Goal: Task Accomplishment & Management: Complete application form

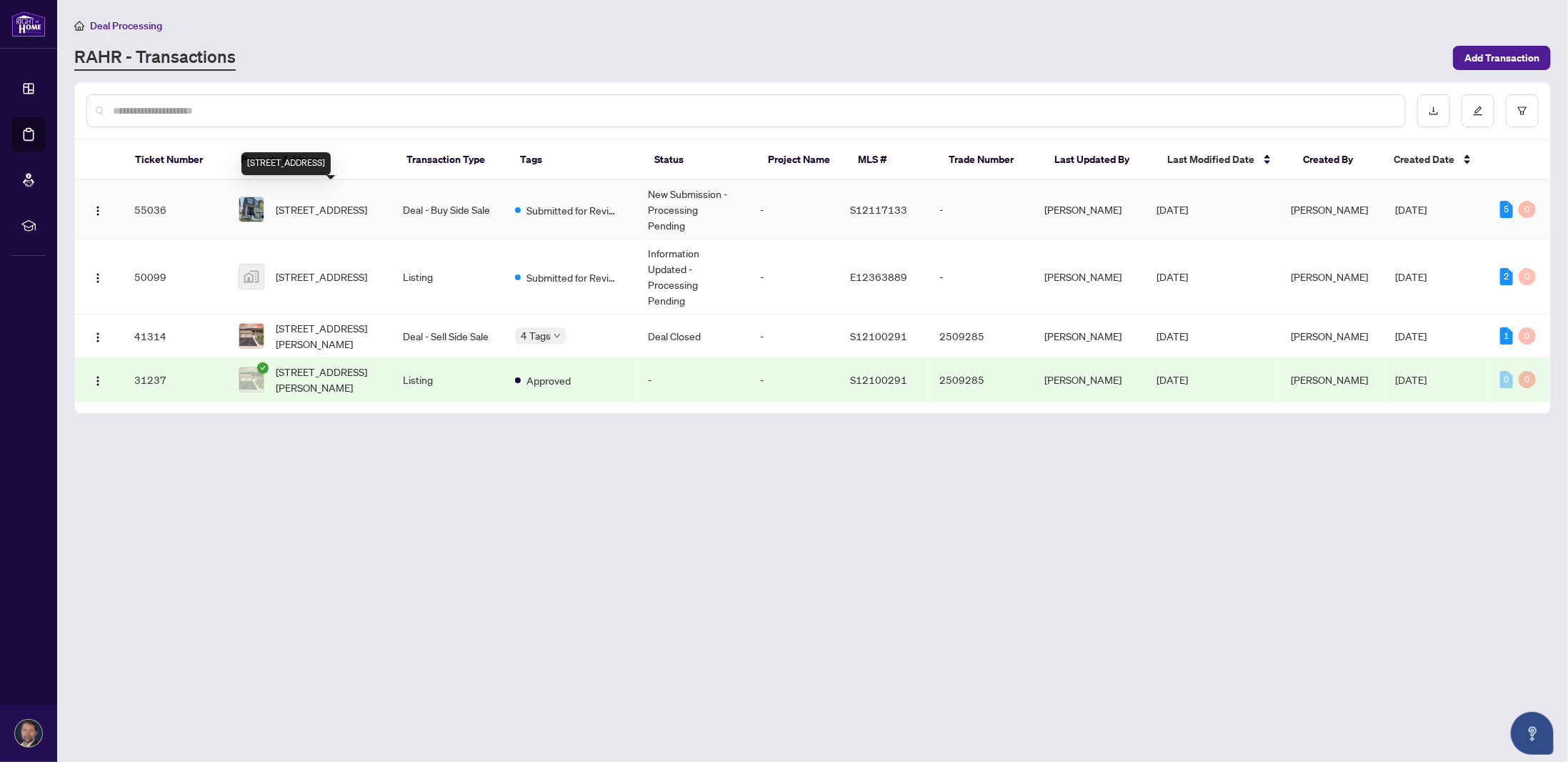
click at [322, 201] on span "[STREET_ADDRESS]" at bounding box center [321, 209] width 92 height 16
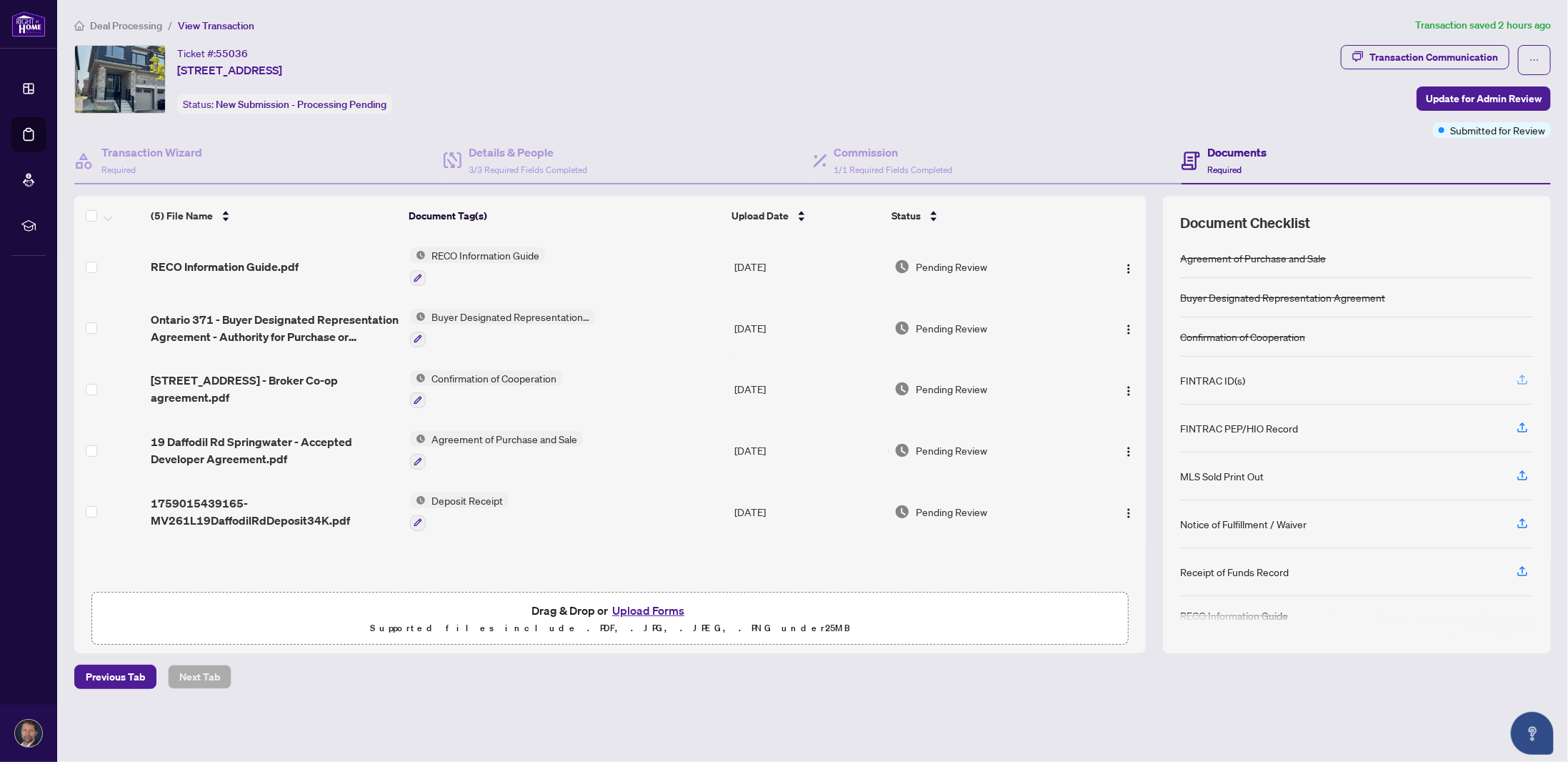
click at [1521, 373] on icon "button" at bounding box center [1523, 380] width 13 height 13
click at [630, 605] on button "Upload Forms" at bounding box center [648, 610] width 80 height 18
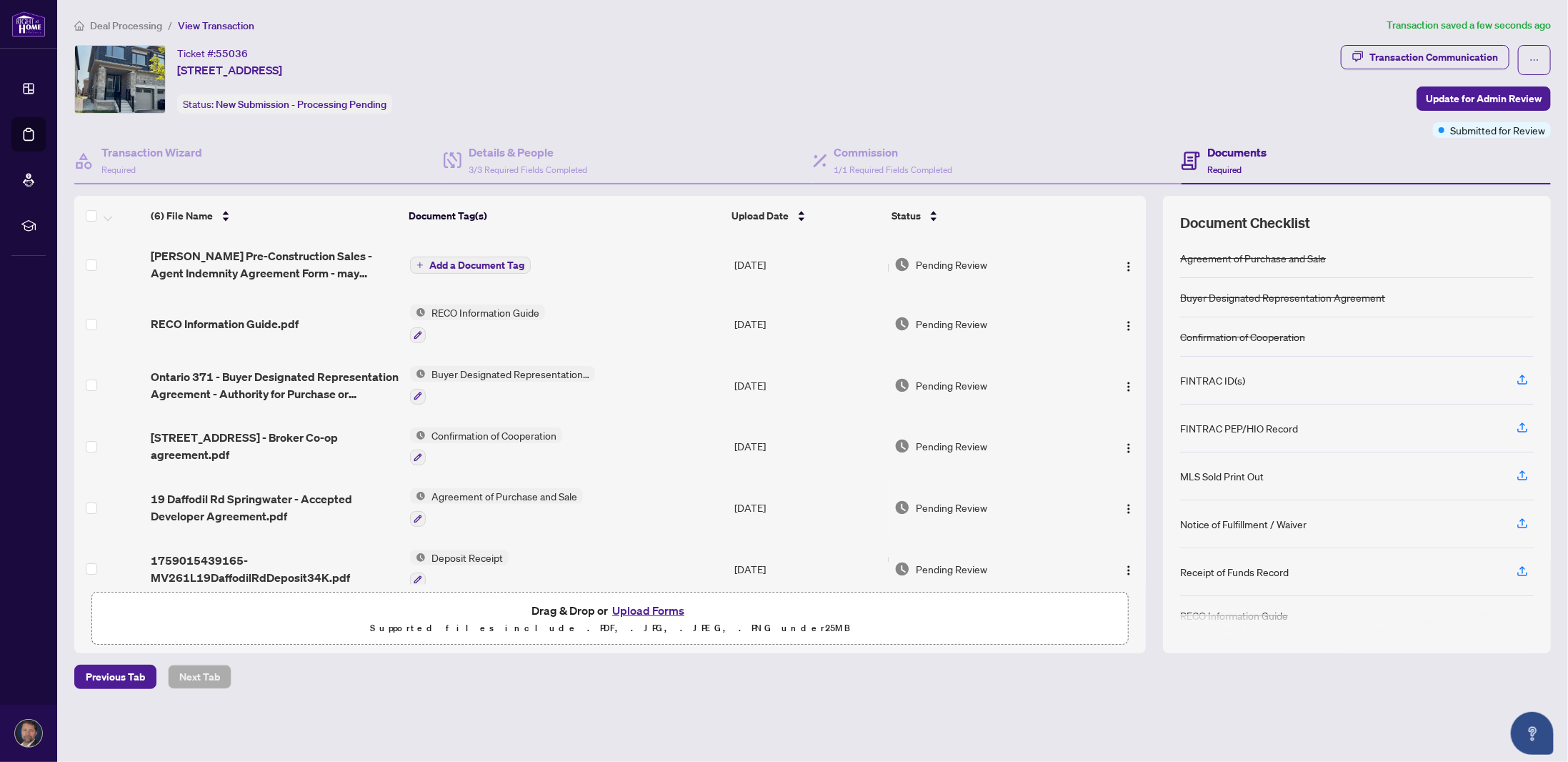
click at [451, 260] on span "Add a Document Tag" at bounding box center [476, 265] width 95 height 10
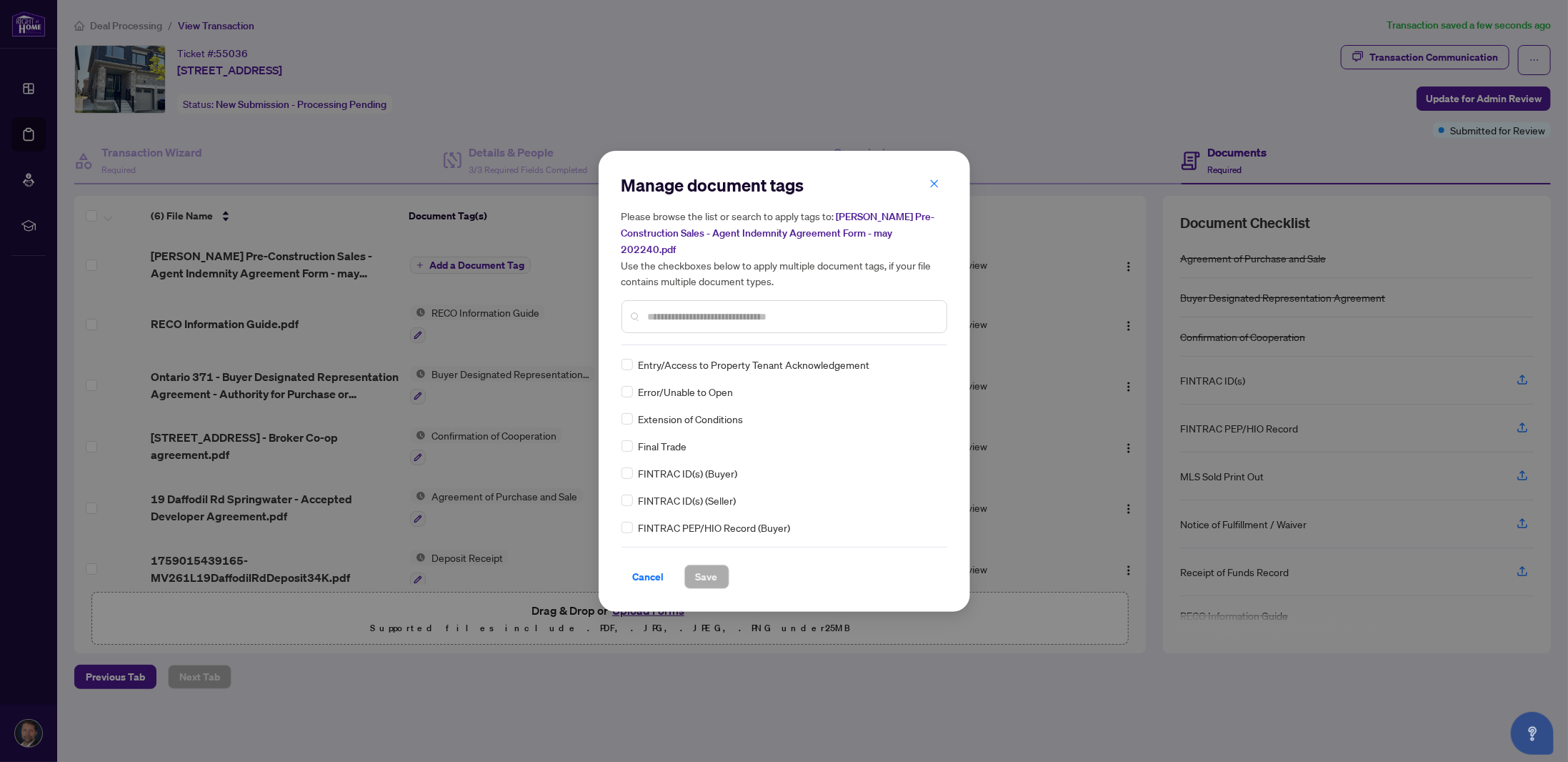
scroll to position [1501, 0]
click at [714, 311] on input "text" at bounding box center [791, 317] width 287 height 16
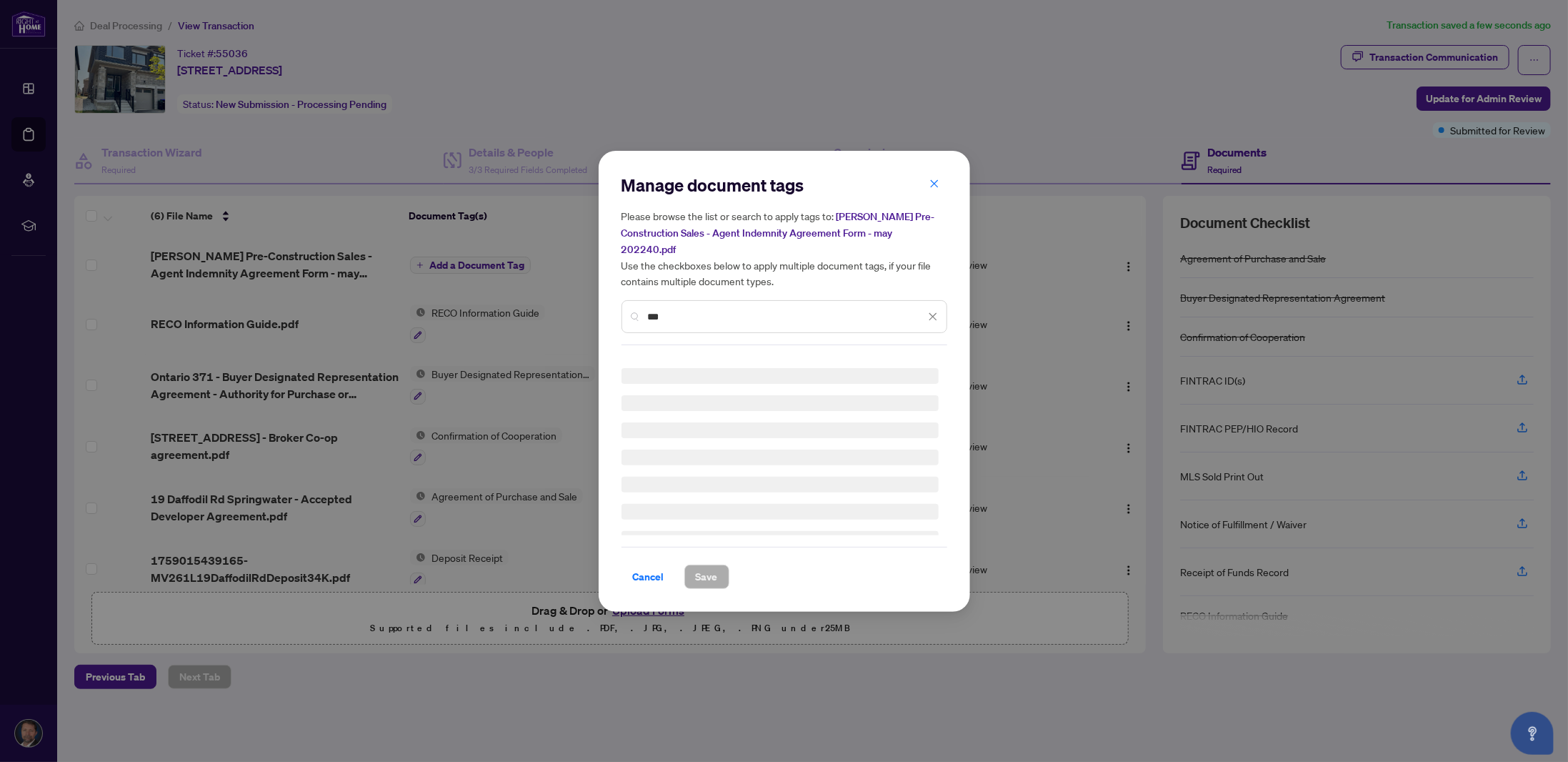
scroll to position [0, 0]
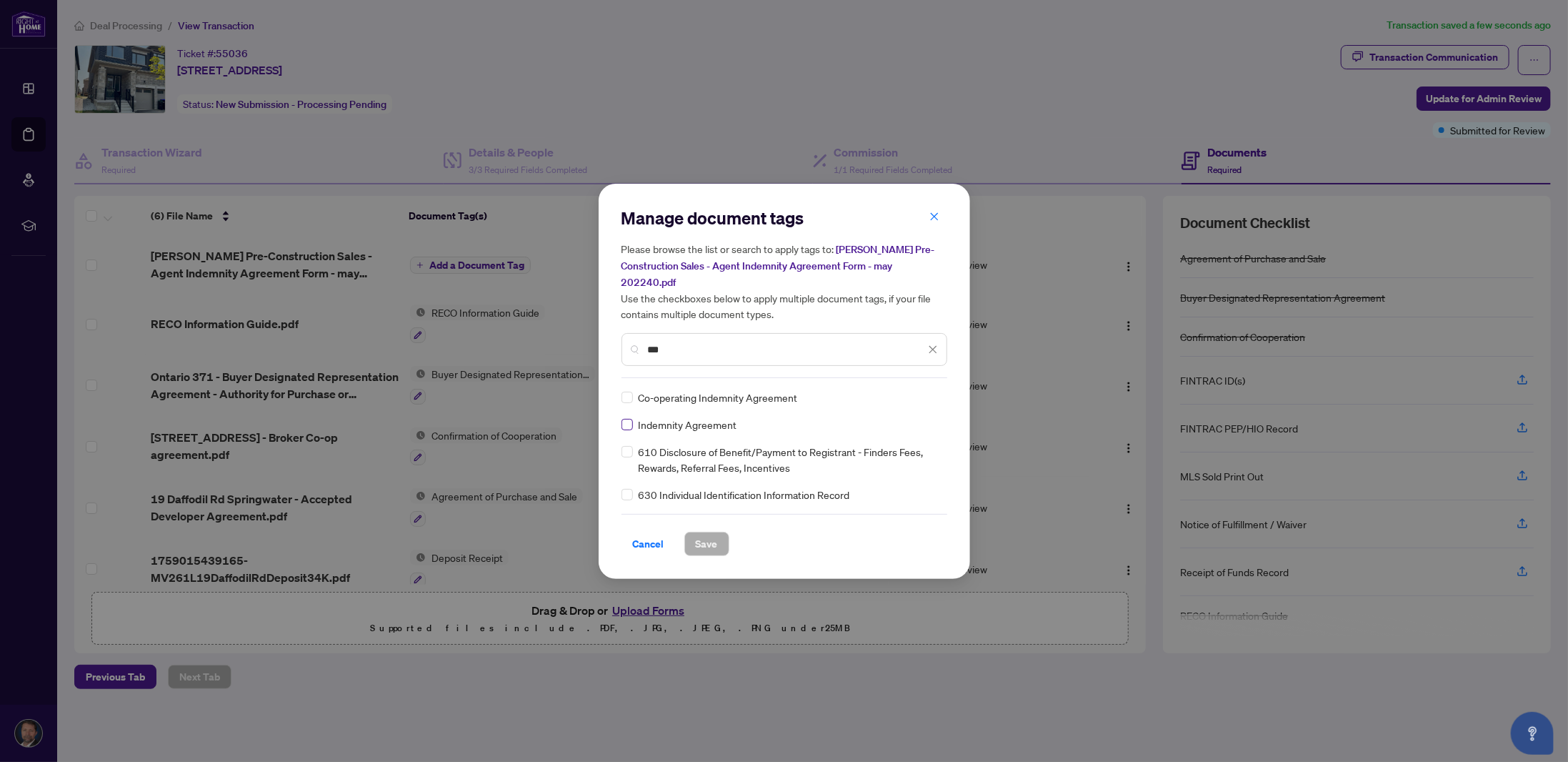
type input "***"
click at [690, 532] on button "Save" at bounding box center [707, 544] width 45 height 25
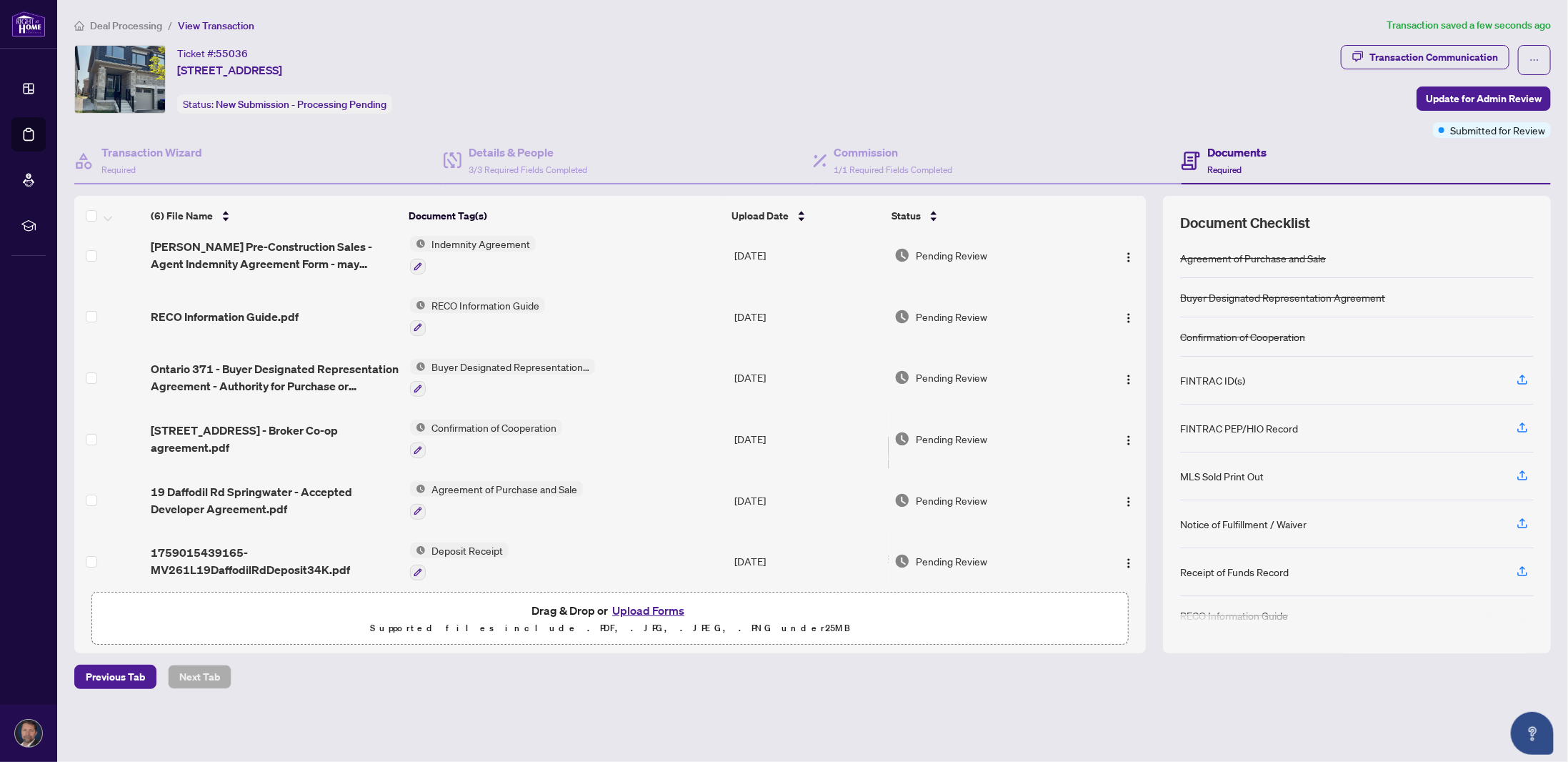
scroll to position [18, 0]
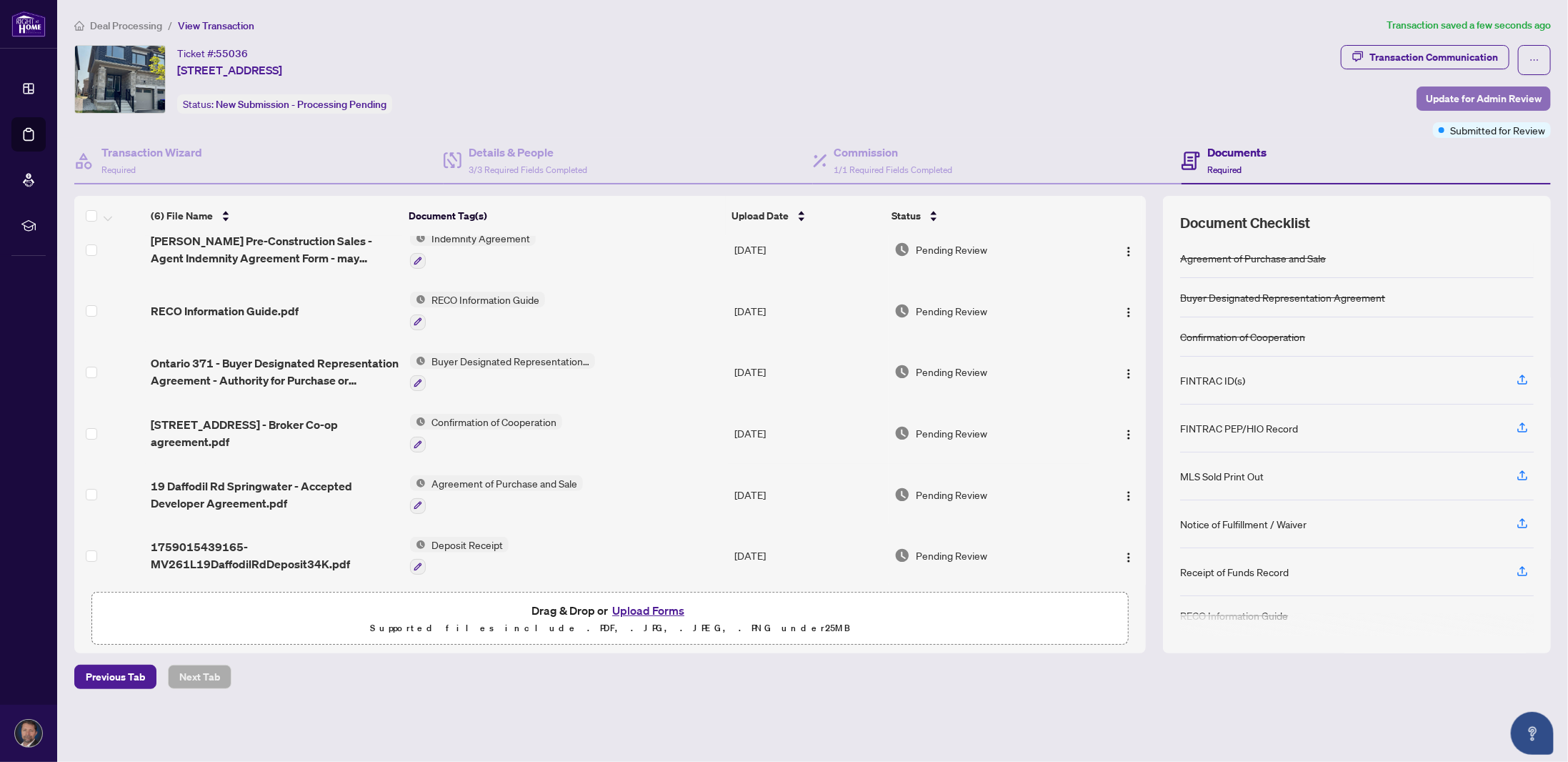
click at [1460, 102] on span "Update for Admin Review" at bounding box center [1484, 99] width 115 height 23
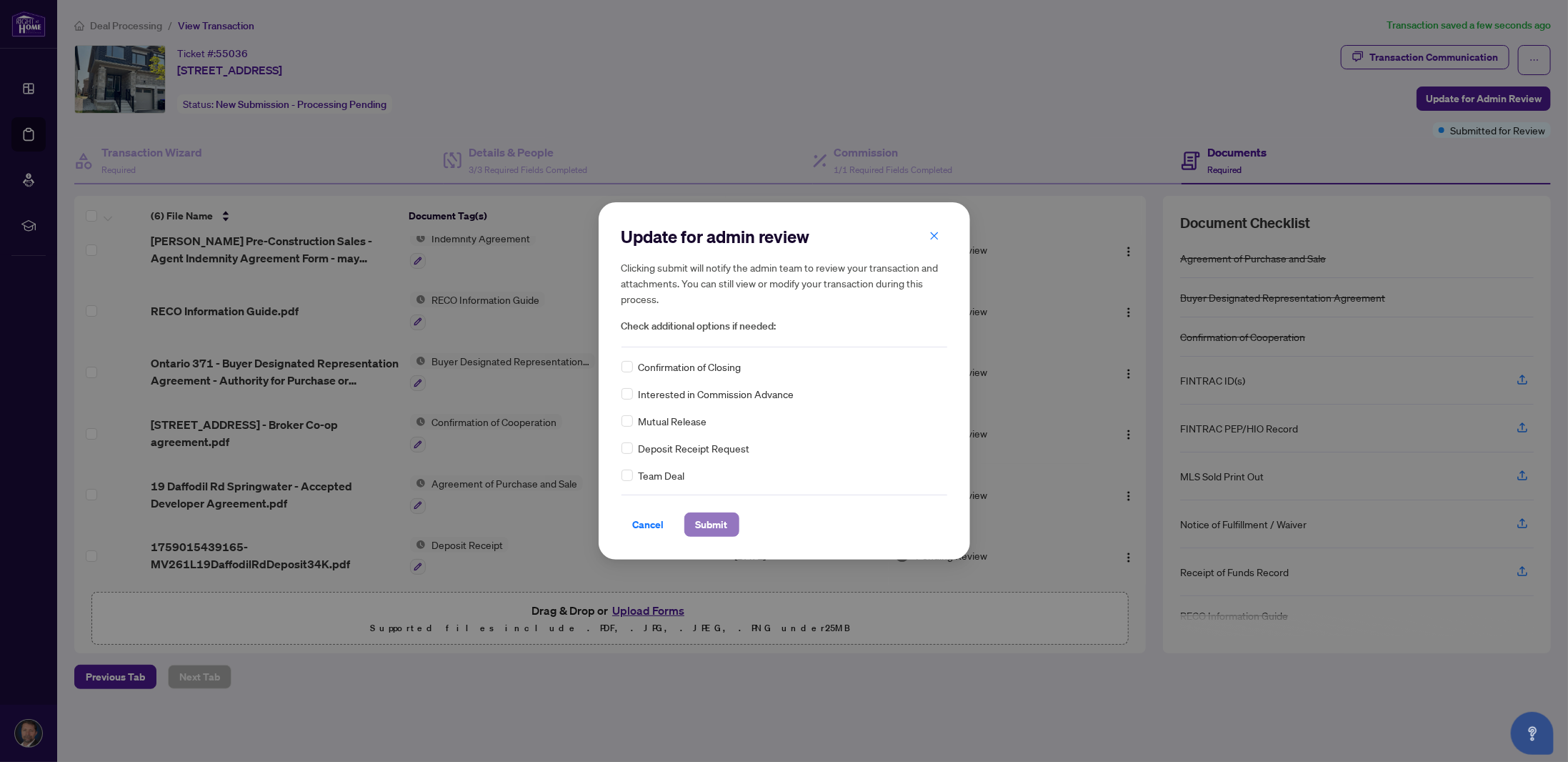
click at [712, 518] on span "Submit" at bounding box center [712, 525] width 32 height 23
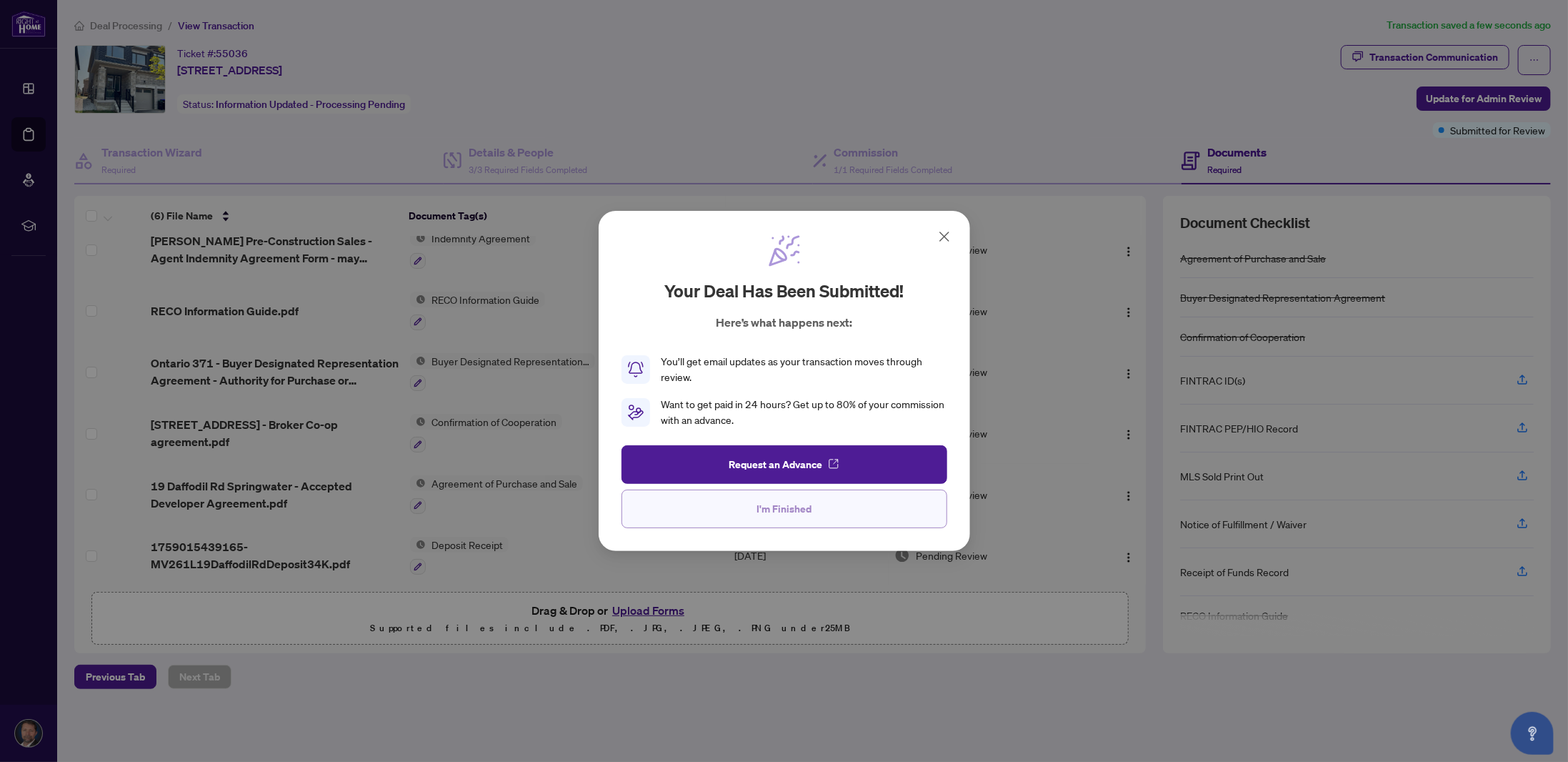
click at [798, 504] on span "I'm Finished" at bounding box center [784, 509] width 55 height 23
